Goal: Information Seeking & Learning: Understand process/instructions

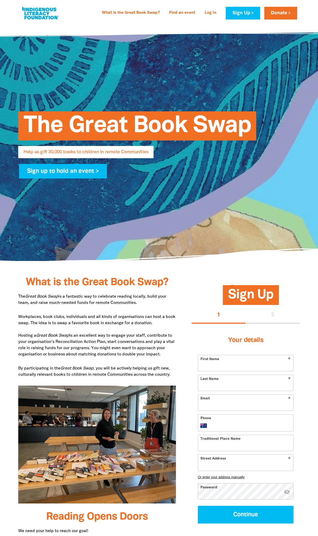
select select "AU"
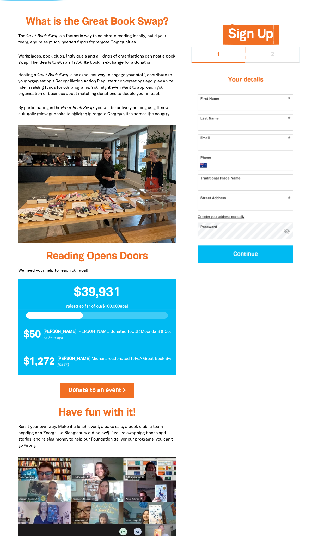
scroll to position [234, 0]
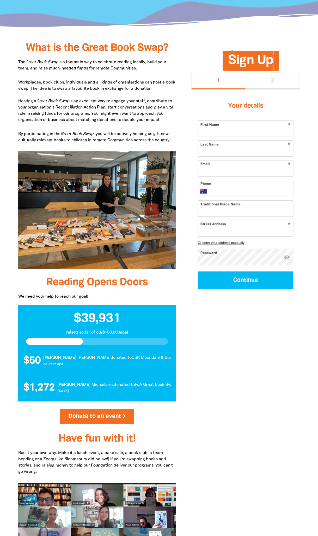
click at [97, 120] on p "Workplaces, book clubs, individuals and all kinds of organisations can host a b…" at bounding box center [97, 102] width 158 height 44
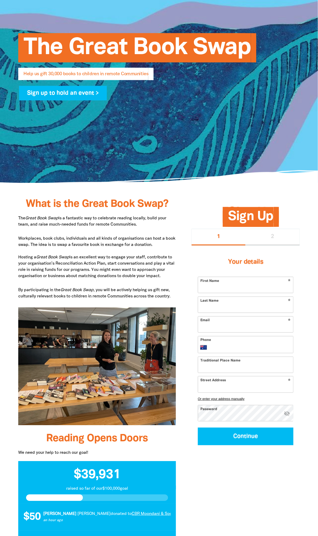
click at [118, 234] on div "What is the Great Book Swap? The Great Book Swap is a fantastic way to celebrat…" at bounding box center [97, 475] width 158 height 553
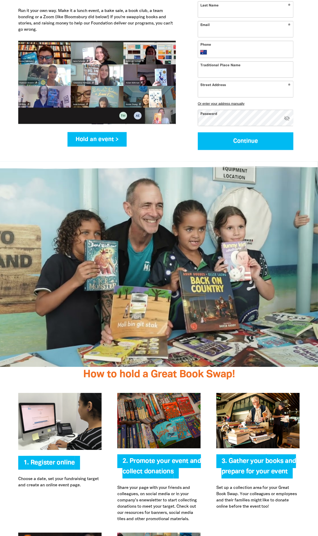
scroll to position [859, 0]
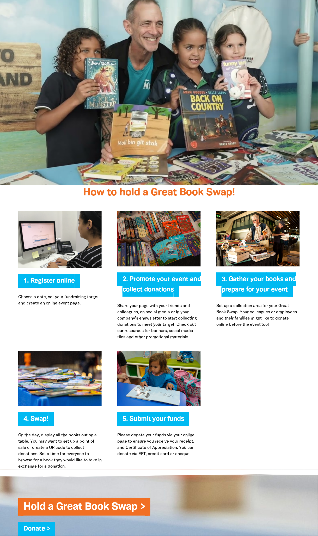
click at [256, 365] on div at bounding box center [257, 410] width 99 height 119
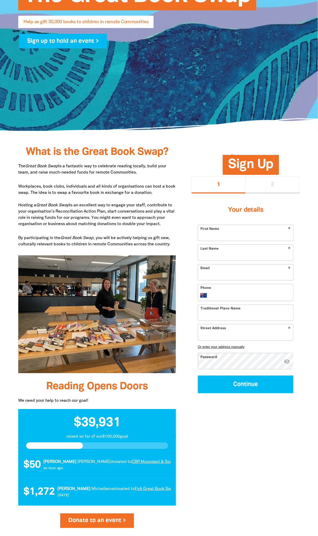
scroll to position [0, 0]
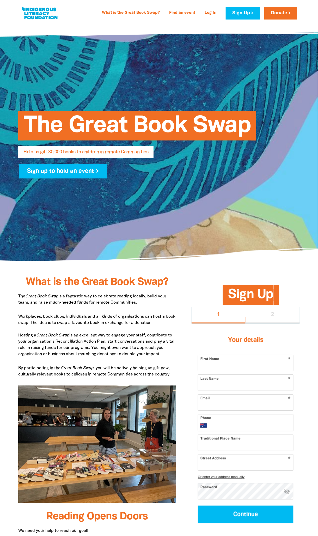
click at [95, 332] on p "Workplaces, book clubs, individuals and all kinds of organisations can host a b…" at bounding box center [97, 336] width 158 height 44
click at [132, 303] on p "The Great Book Swap is a fantastic way to celebrate reading locally, build your…" at bounding box center [97, 300] width 158 height 12
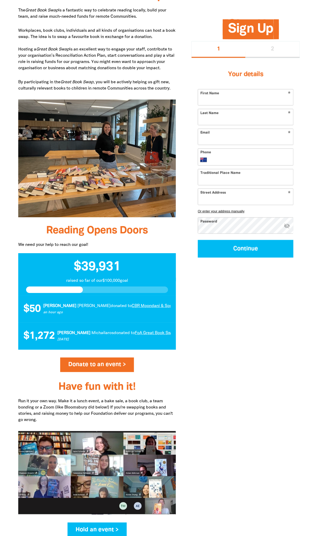
scroll to position [443, 0]
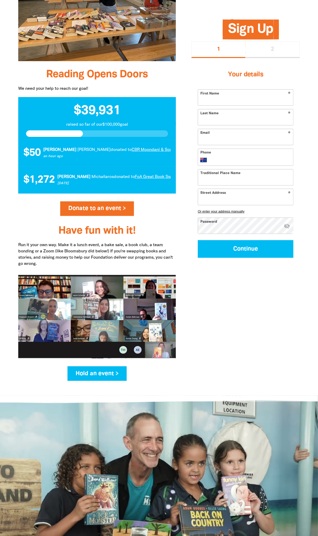
click at [201, 335] on div "What is the Great Book Swap? The Great Book Swap is a fantastic way to celebrat…" at bounding box center [159, 118] width 312 height 556
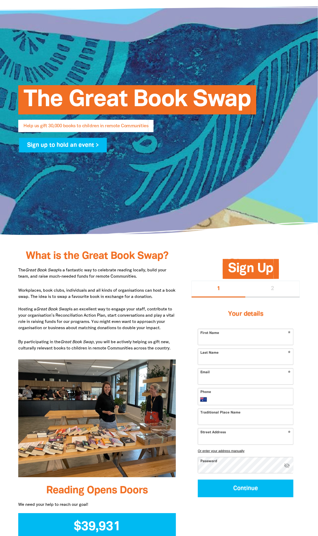
scroll to position [0, 0]
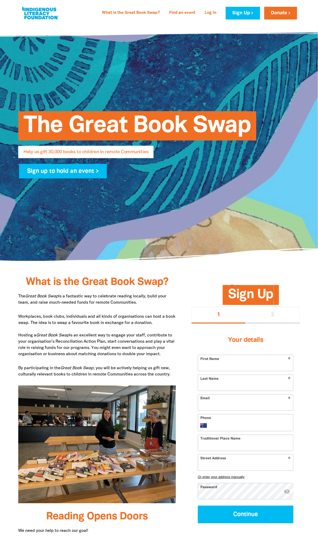
click at [164, 333] on p "Workplaces, book clubs, individuals and all kinds of organisations can host a b…" at bounding box center [97, 336] width 158 height 44
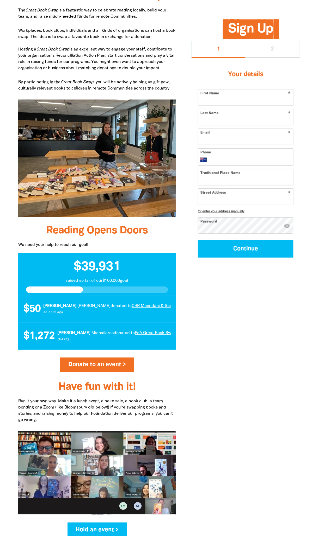
scroll to position [365, 0]
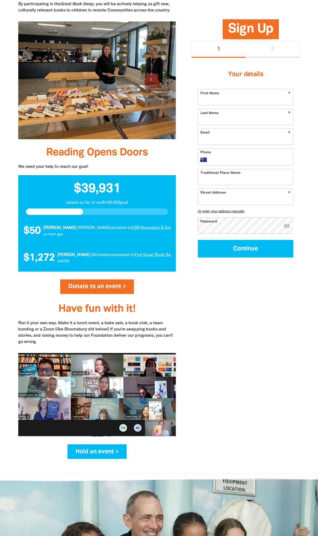
click at [219, 383] on div "What is the Great Book Swap? The Great Book Swap is a fantastic way to celebrat…" at bounding box center [159, 196] width 312 height 556
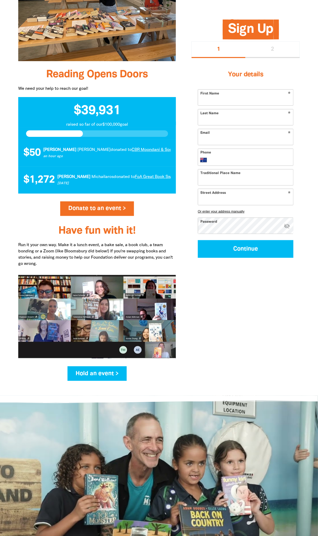
click at [247, 316] on div "What is the Great Book Swap? The Great Book Swap is a fantastic way to celebrat…" at bounding box center [159, 118] width 312 height 556
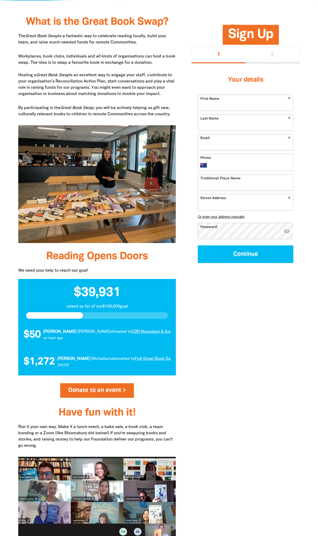
scroll to position [182, 0]
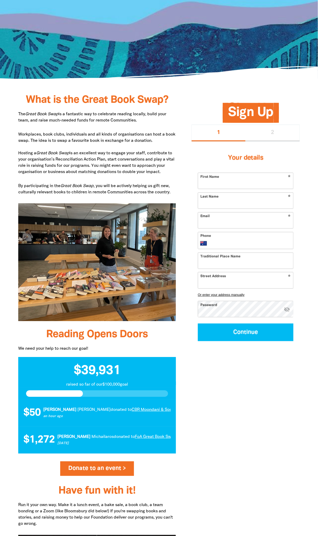
click at [207, 443] on div "What is the Great Book Swap? The Great Book Swap is a fantastic way to celebrat…" at bounding box center [159, 378] width 312 height 556
click at [228, 412] on div "What is the Great Book Swap? The Great Book Swap is a fantastic way to celebrat…" at bounding box center [159, 378] width 312 height 556
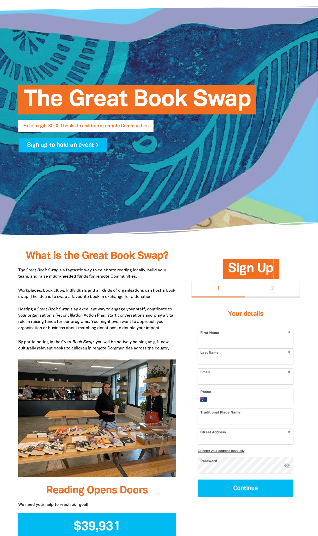
scroll to position [0, 0]
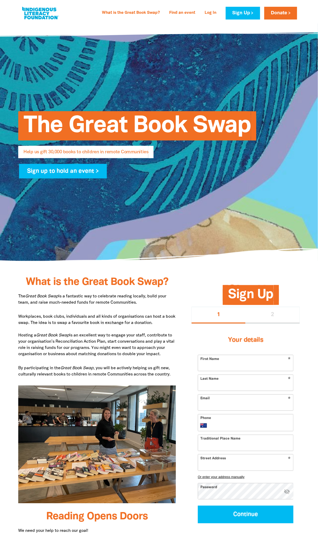
click at [110, 339] on p "Workplaces, book clubs, individuals and all kinds of organisations can host a b…" at bounding box center [97, 336] width 158 height 44
click at [133, 342] on p "Workplaces, book clubs, individuals and all kinds of organisations can host a b…" at bounding box center [97, 336] width 158 height 44
click at [136, 315] on p "Workplaces, book clubs, individuals and all kinds of organisations can host a b…" at bounding box center [97, 336] width 158 height 44
click at [160, 330] on p "Workplaces, book clubs, individuals and all kinds of organisations can host a b…" at bounding box center [97, 336] width 158 height 44
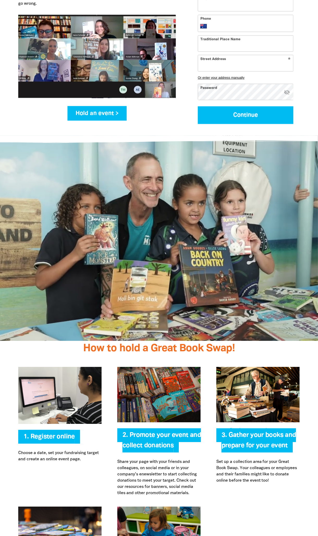
scroll to position [833, 0]
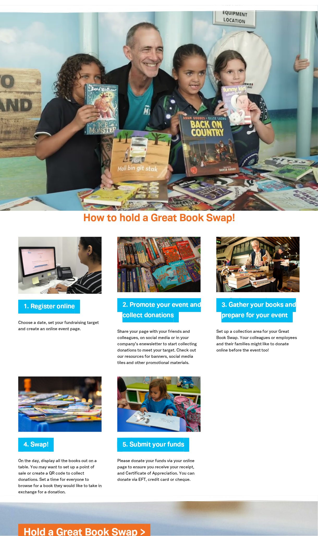
click at [221, 388] on div at bounding box center [257, 436] width 99 height 119
click at [51, 466] on p "On the day, display all the books out on a table. You may want to set up a poin…" at bounding box center [59, 477] width 83 height 37
click at [241, 427] on div at bounding box center [257, 436] width 99 height 119
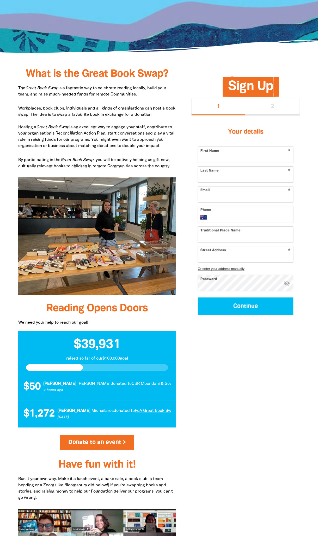
scroll to position [78, 0]
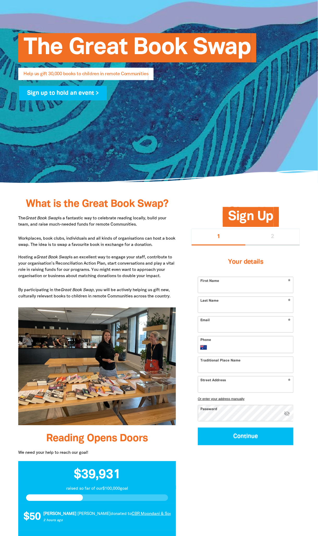
click at [107, 269] on p "Workplaces, book clubs, individuals and all kinds of organisations can host a b…" at bounding box center [97, 258] width 158 height 44
click at [137, 247] on p "Workplaces, book clubs, individuals and all kinds of organisations can host a b…" at bounding box center [97, 258] width 158 height 44
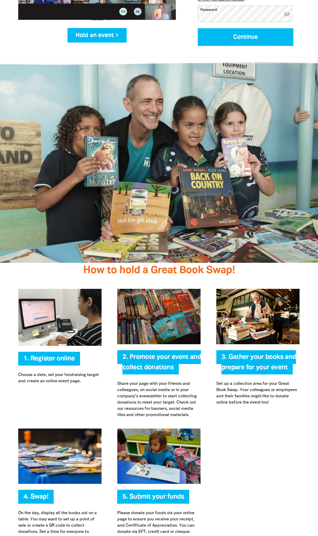
scroll to position [885, 0]
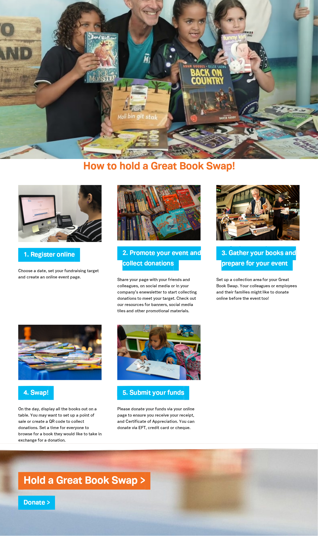
click at [128, 277] on p "Share your page with your friends and colleagues, on social media or in your co…" at bounding box center [158, 295] width 83 height 37
click at [119, 277] on p "Share your page with your friends and colleagues, on social media or in your co…" at bounding box center [158, 295] width 83 height 37
click at [225, 290] on div "Register online 1. Register online Choose a date, set your fundraising target a…" at bounding box center [159, 250] width 312 height 150
click at [154, 278] on p "Share your page with your friends and colleagues, on social media or in your co…" at bounding box center [158, 295] width 83 height 37
click at [247, 277] on p "Set up a collection area for your Great Book Swap. Your colleagues or employees…" at bounding box center [257, 289] width 83 height 25
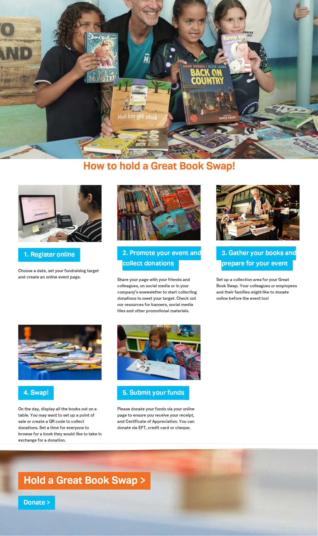
click at [251, 277] on p "Set up a collection area for your Great Book Swap. Your colleagues or employees…" at bounding box center [257, 289] width 83 height 25
click at [225, 277] on p "Set up a collection area for your Great Book Swap. Your colleagues or employees…" at bounding box center [257, 289] width 83 height 25
click at [204, 265] on div "2. Promote your event and collect donations Share your page with your friends a…" at bounding box center [158, 249] width 99 height 129
click at [184, 277] on p "Share your page with your friends and colleagues, on social media or in your co…" at bounding box center [158, 295] width 83 height 37
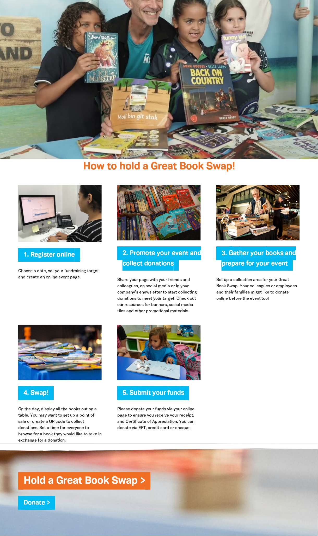
click at [160, 277] on p "Share your page with your friends and colleagues, on social media or in your co…" at bounding box center [158, 295] width 83 height 37
click at [49, 406] on p "On the day, display all the books out on a table. You may want to set up a poin…" at bounding box center [59, 424] width 83 height 37
click at [72, 406] on p "On the day, display all the books out on a table. You may want to set up a poin…" at bounding box center [59, 424] width 83 height 37
click at [210, 389] on div at bounding box center [257, 384] width 99 height 119
click at [226, 383] on div at bounding box center [257, 384] width 99 height 119
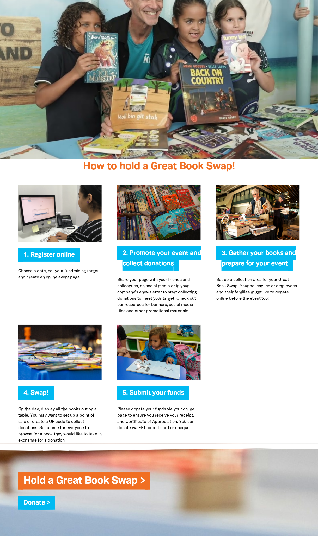
click at [146, 406] on p "Please donate your funds via your online page to ensure you receive your receip…" at bounding box center [158, 418] width 83 height 25
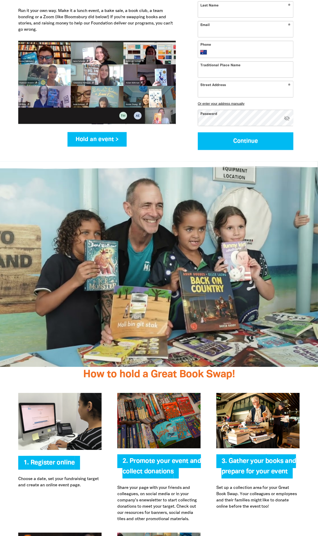
scroll to position [781, 0]
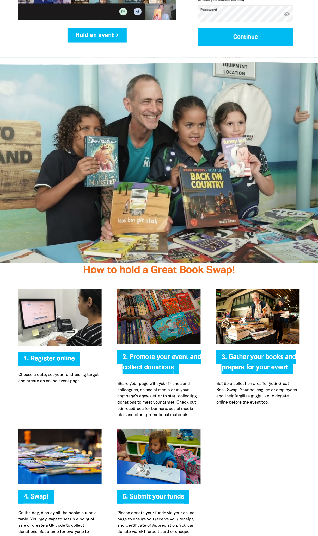
click at [265, 429] on div at bounding box center [257, 488] width 99 height 119
click at [262, 429] on div at bounding box center [257, 488] width 99 height 119
